Goal: Transaction & Acquisition: Purchase product/service

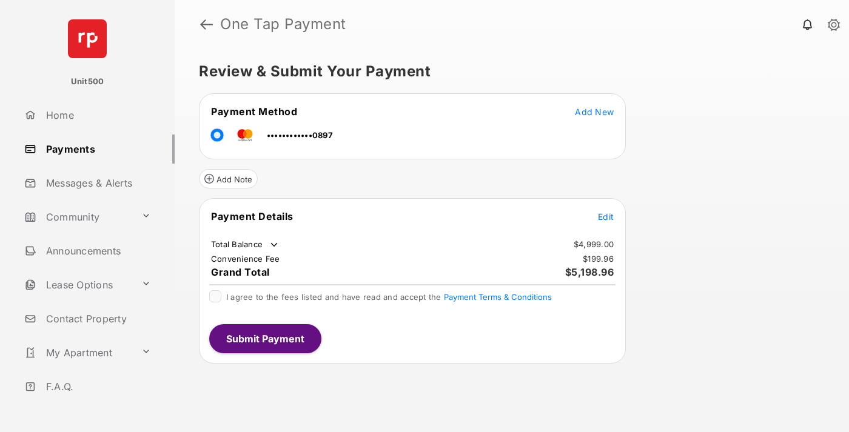
click at [606, 216] on span "Edit" at bounding box center [606, 217] width 16 height 10
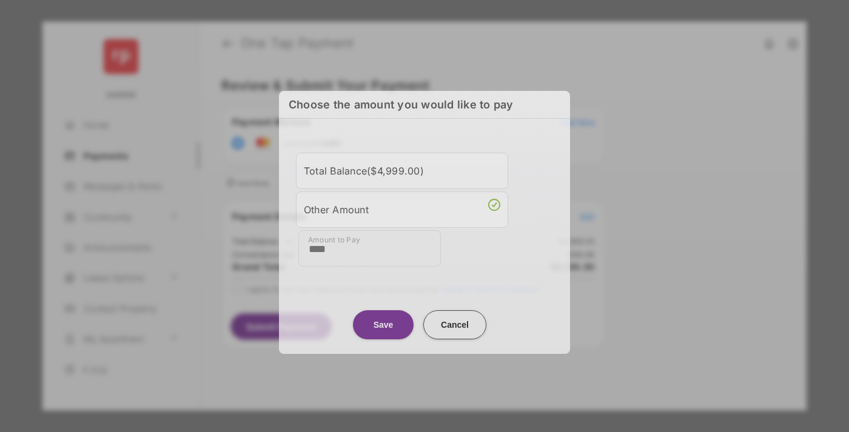
type input "****"
click at [383, 323] on button "Save" at bounding box center [383, 324] width 61 height 29
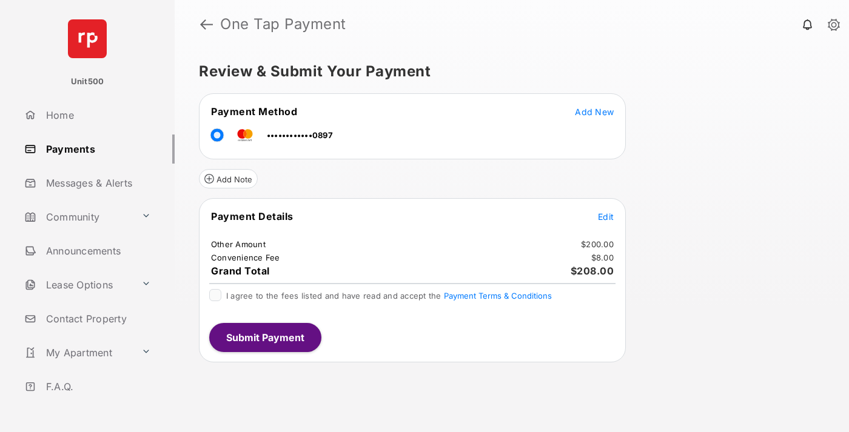
click at [606, 216] on span "Edit" at bounding box center [606, 217] width 16 height 10
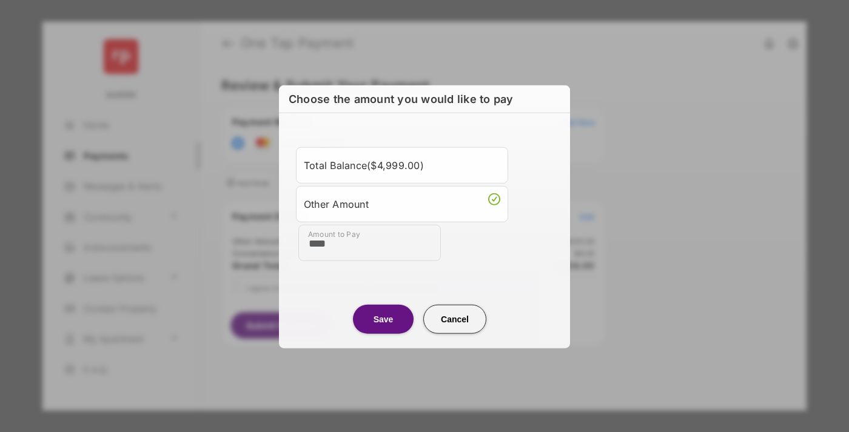
click at [383, 318] on button "Save" at bounding box center [383, 318] width 61 height 29
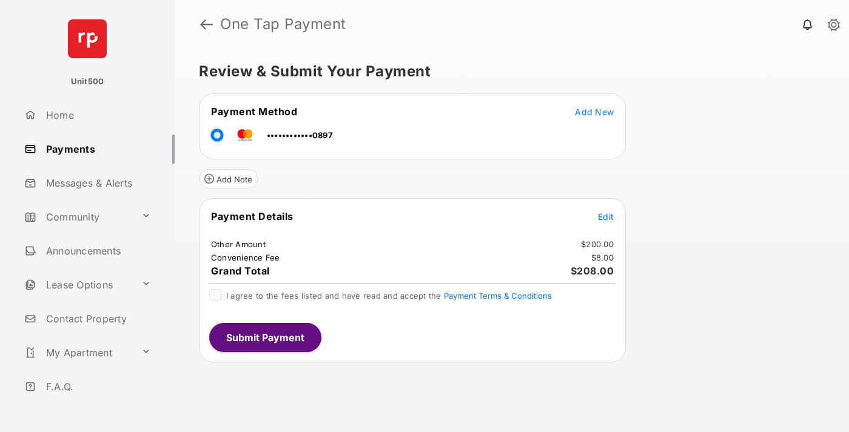
click at [264, 337] on button "Submit Payment" at bounding box center [265, 337] width 112 height 29
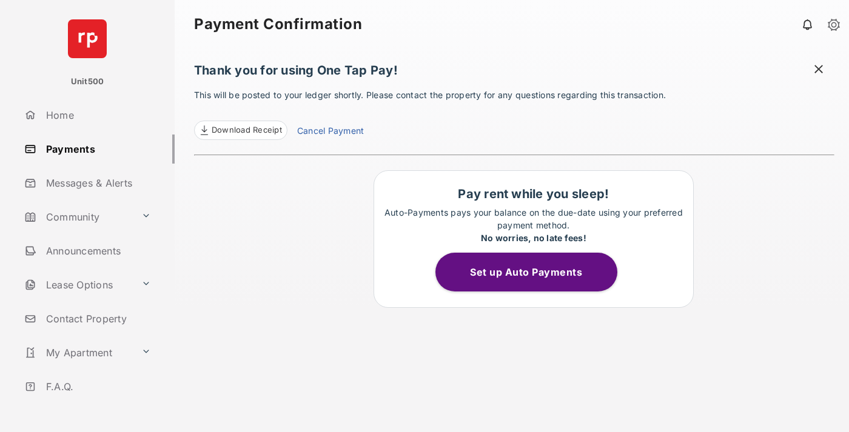
click at [240, 130] on span "Download Receipt" at bounding box center [247, 130] width 70 height 12
click at [819, 70] on span at bounding box center [819, 70] width 12 height 15
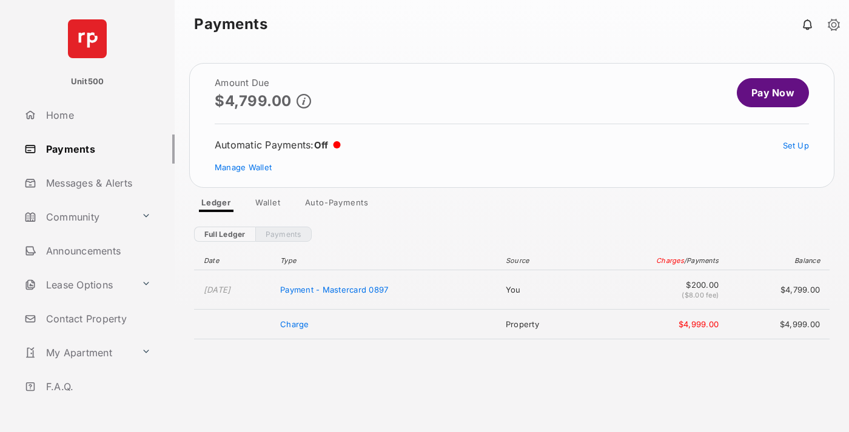
click at [243, 167] on link "Manage Wallet" at bounding box center [243, 168] width 57 height 10
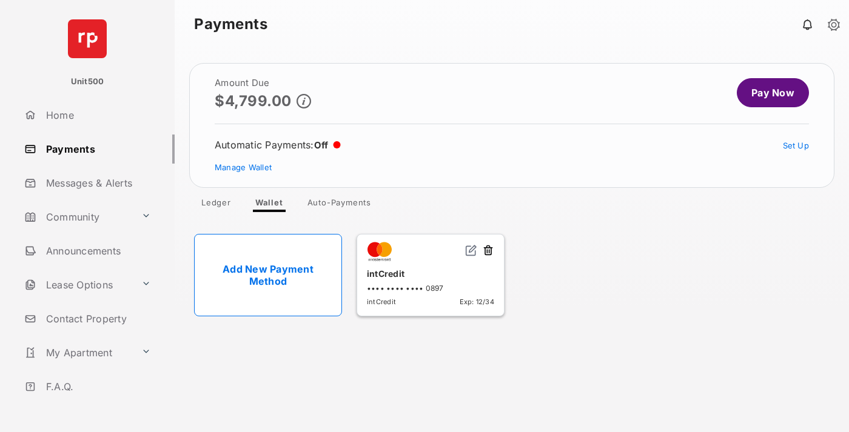
click at [488, 251] on button at bounding box center [488, 251] width 12 height 14
